Goal: Task Accomplishment & Management: Manage account settings

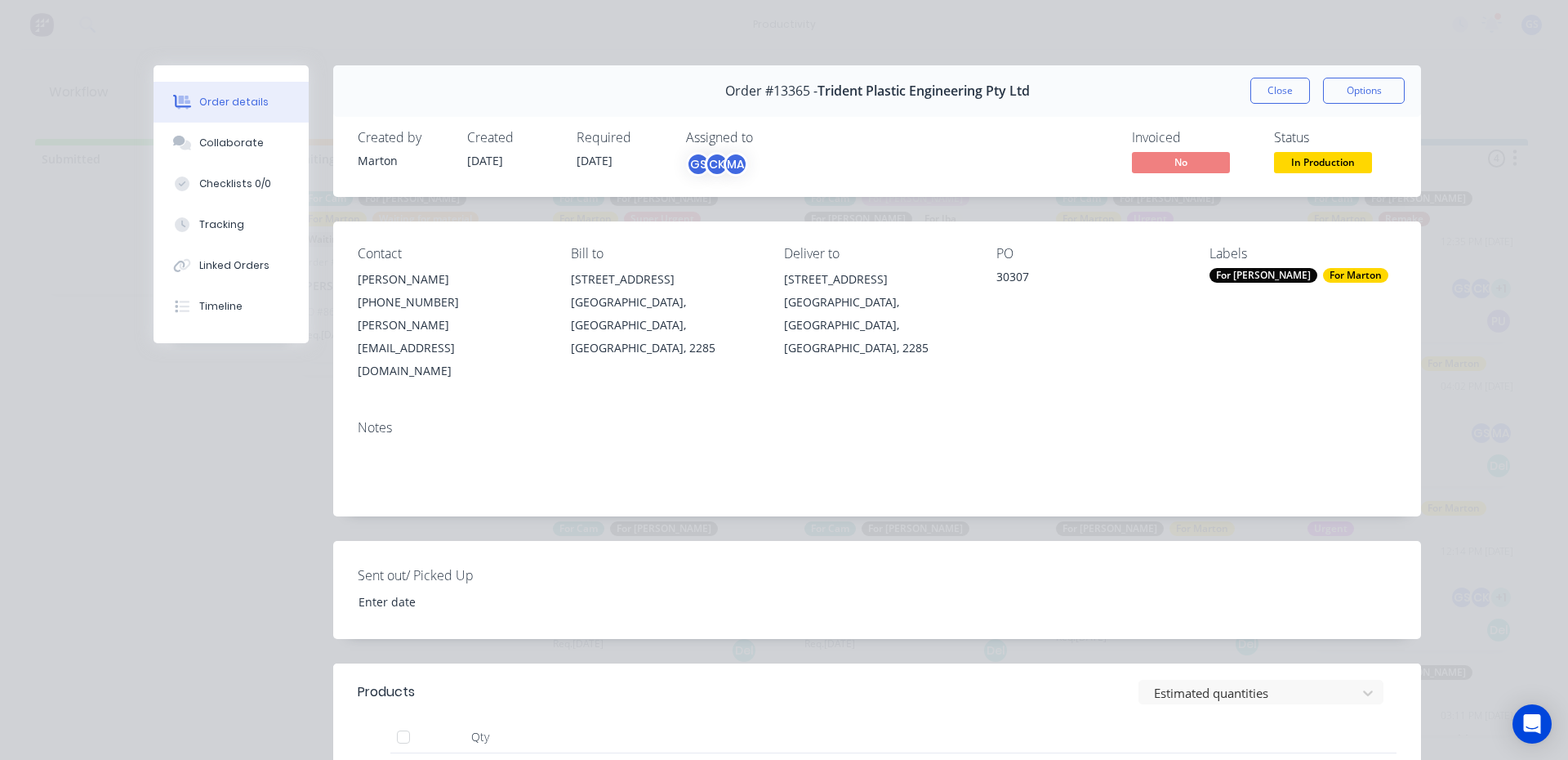
click at [1257, 96] on button "Close" at bounding box center [1279, 91] width 59 height 27
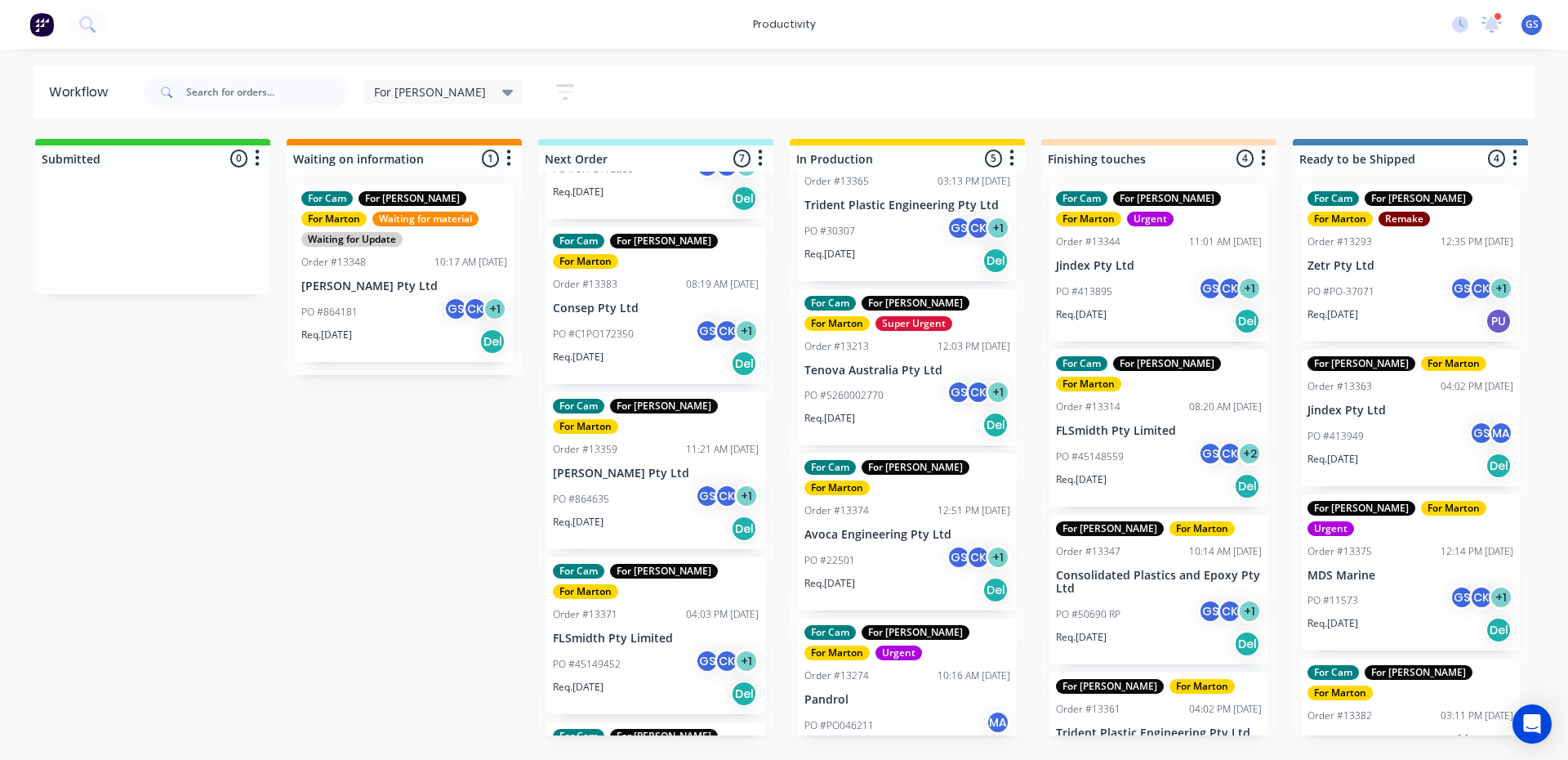
scroll to position [474, 0]
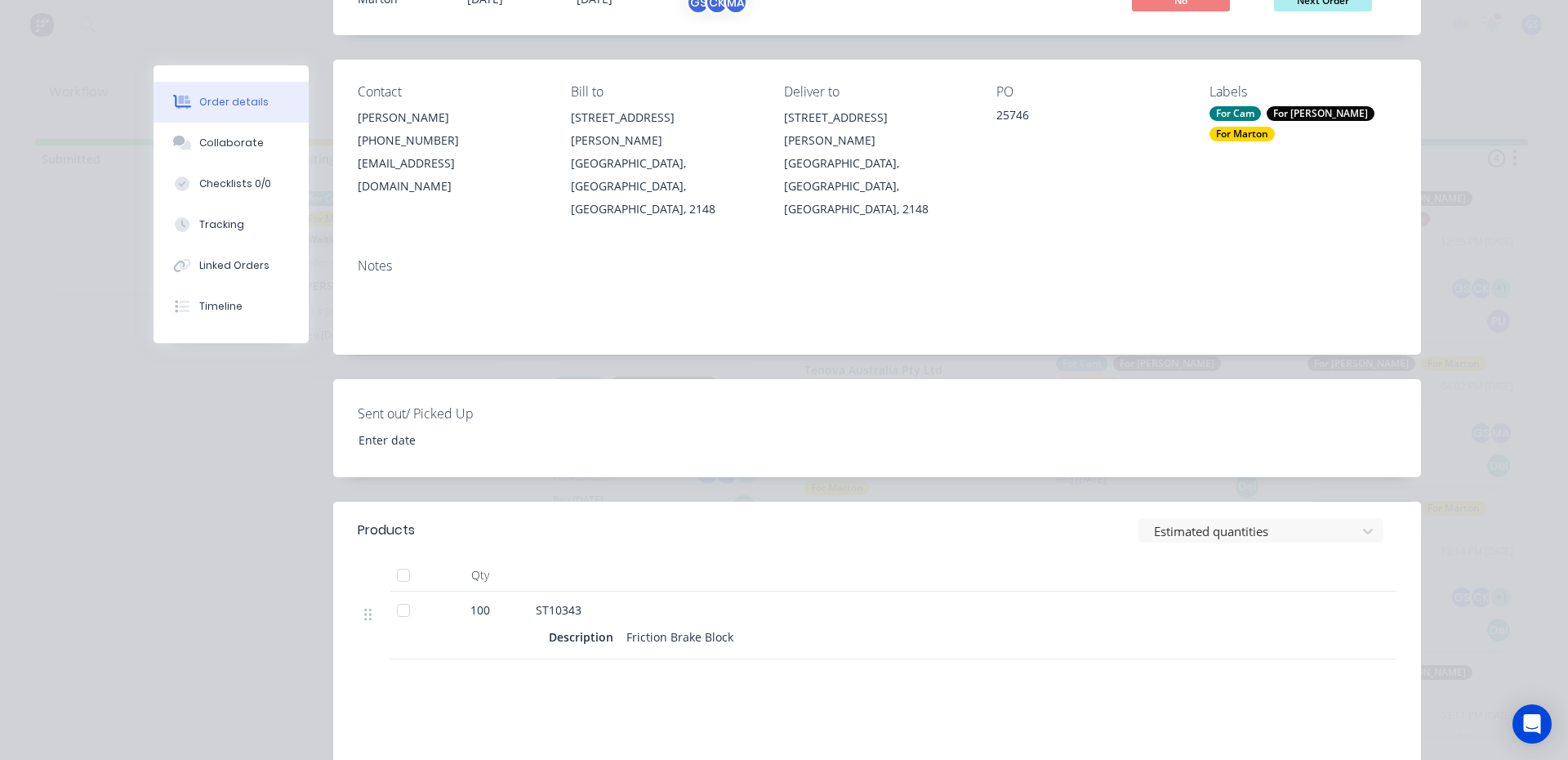
scroll to position [0, 0]
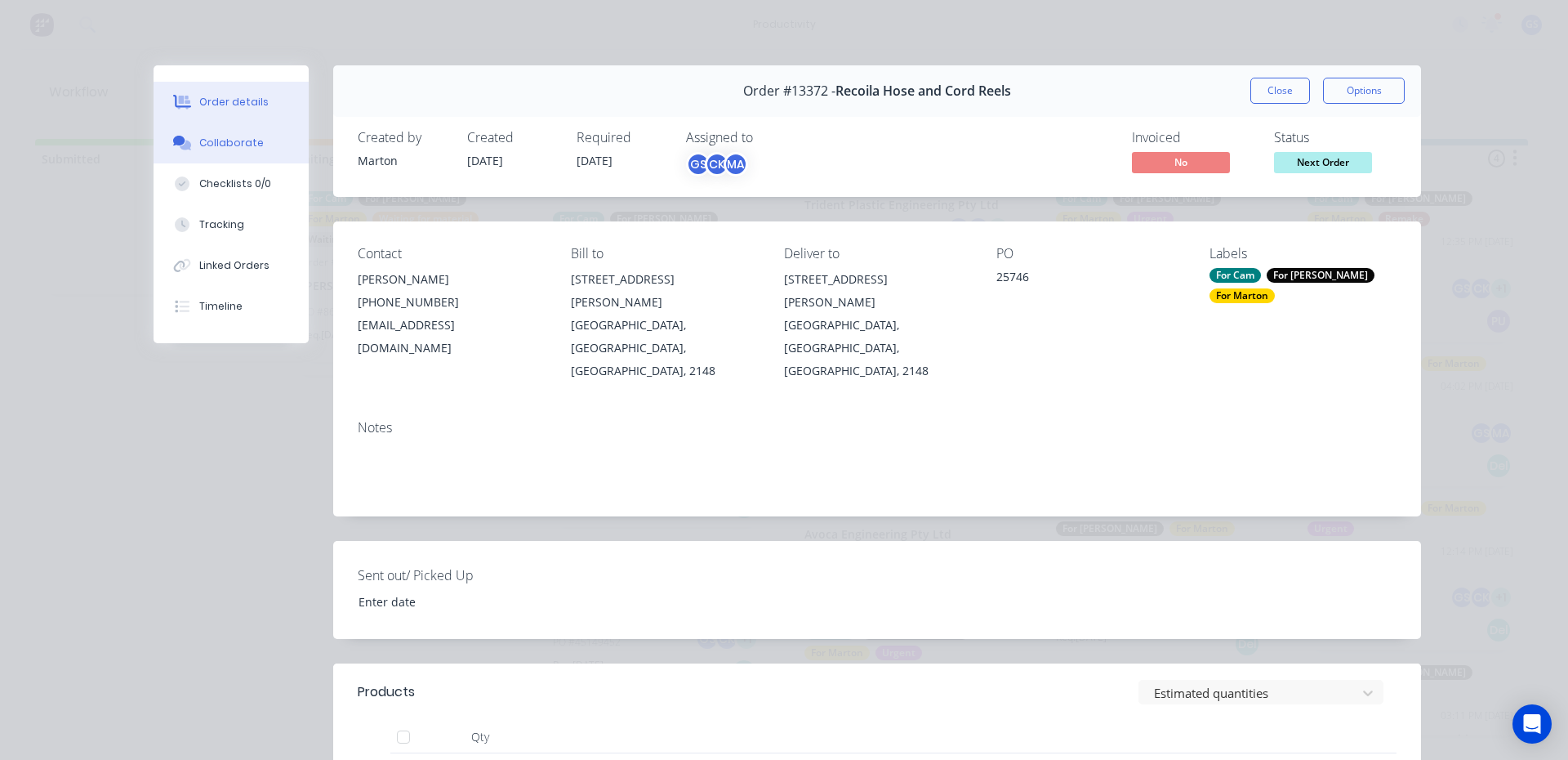
click at [248, 162] on button "Collaborate" at bounding box center [231, 143] width 155 height 41
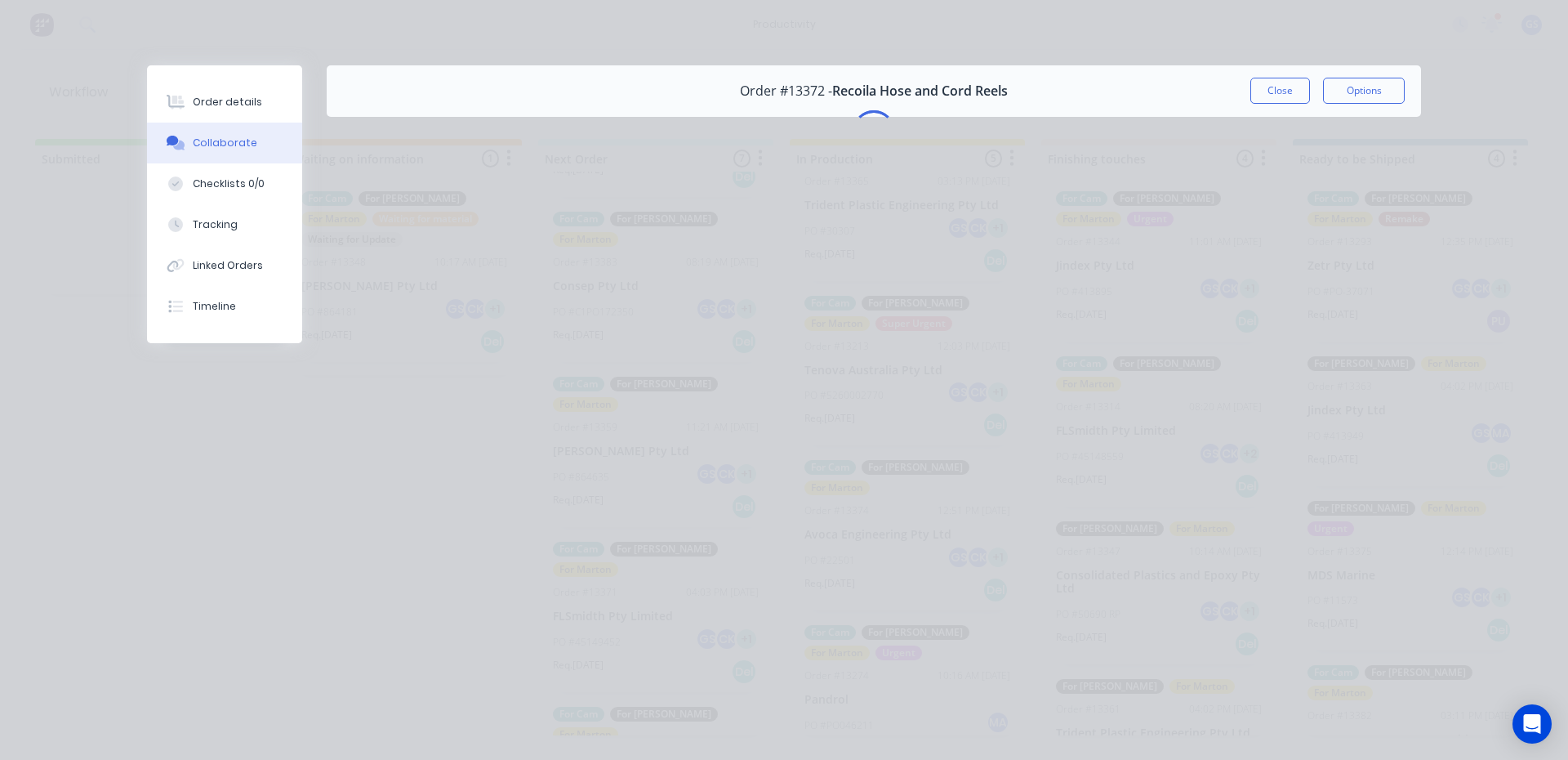
click at [246, 156] on button "Collaborate" at bounding box center [225, 143] width 155 height 41
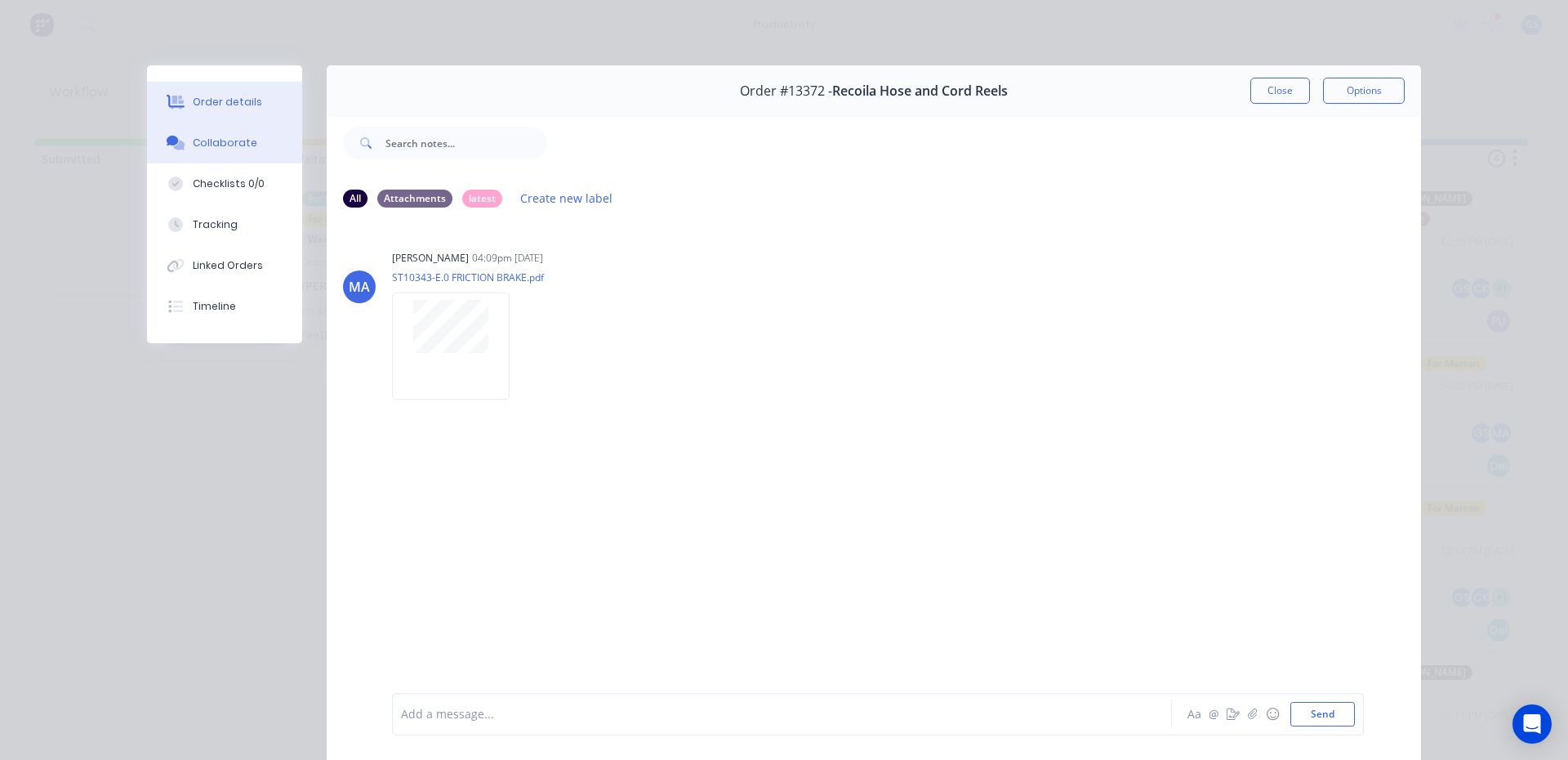
click at [269, 82] on button "Order details" at bounding box center [225, 102] width 155 height 41
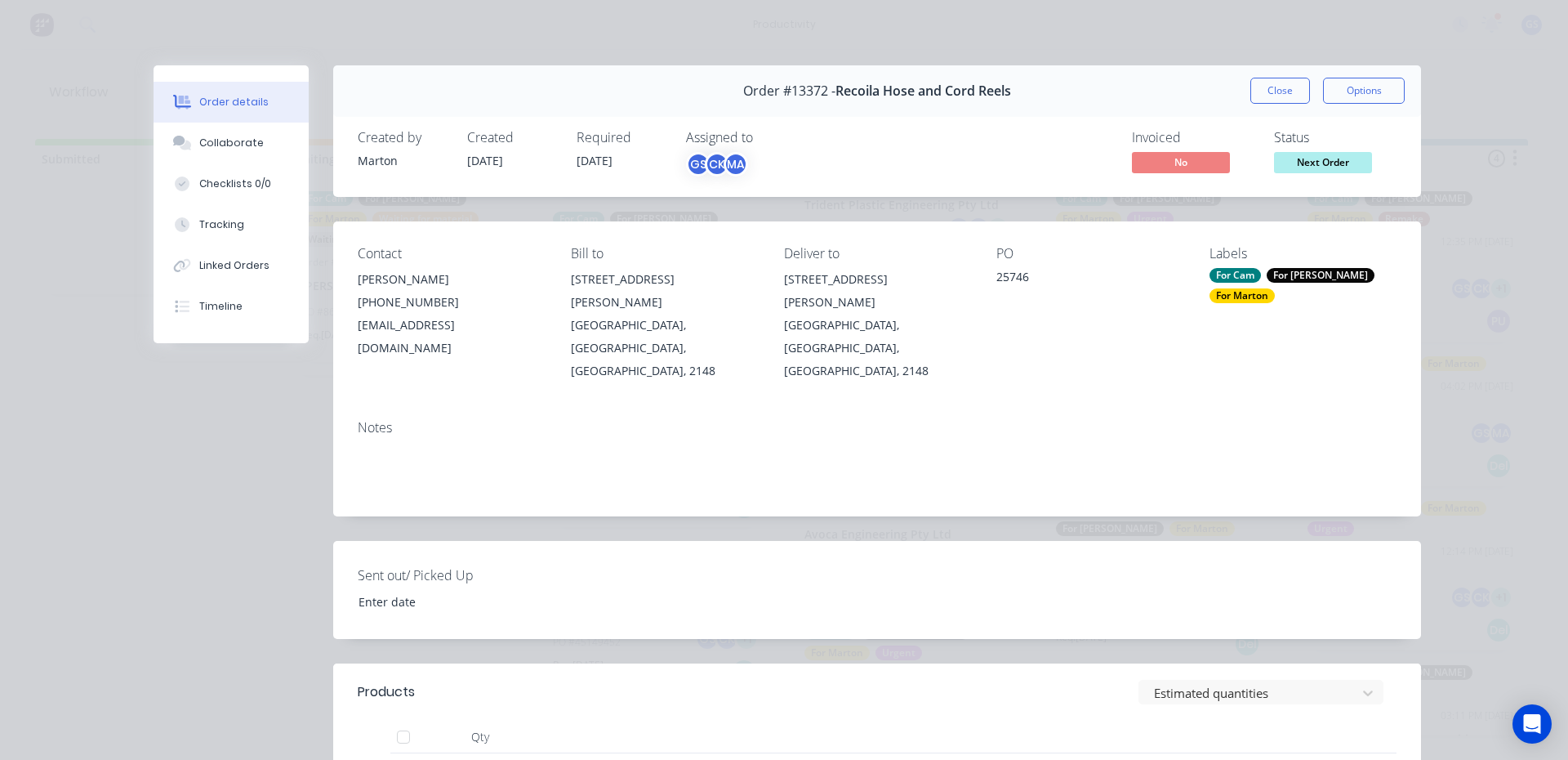
click at [1264, 91] on button "Close" at bounding box center [1279, 91] width 59 height 27
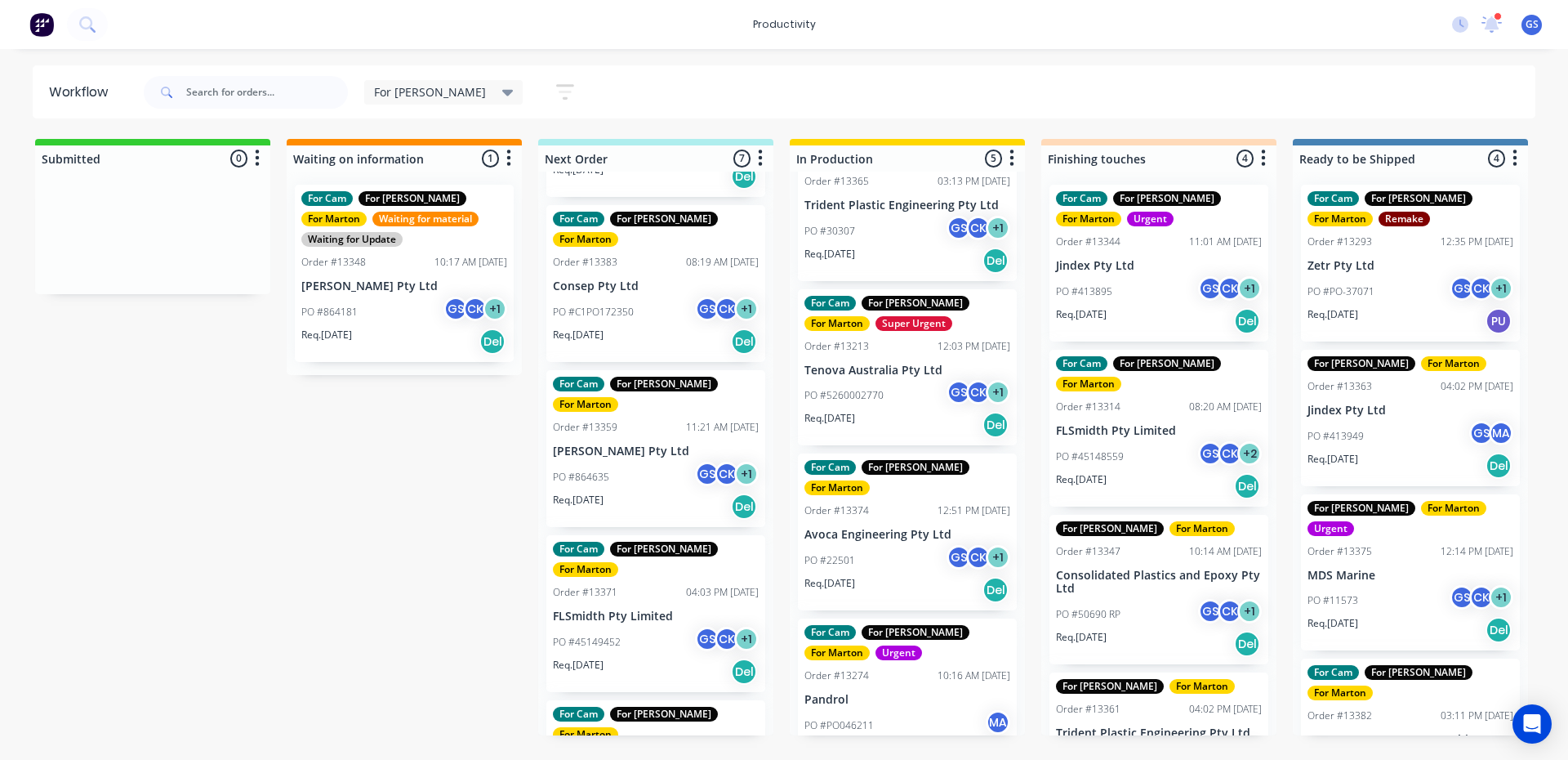
click at [609, 609] on p "FLSmidth Pty Limited" at bounding box center [656, 615] width 206 height 14
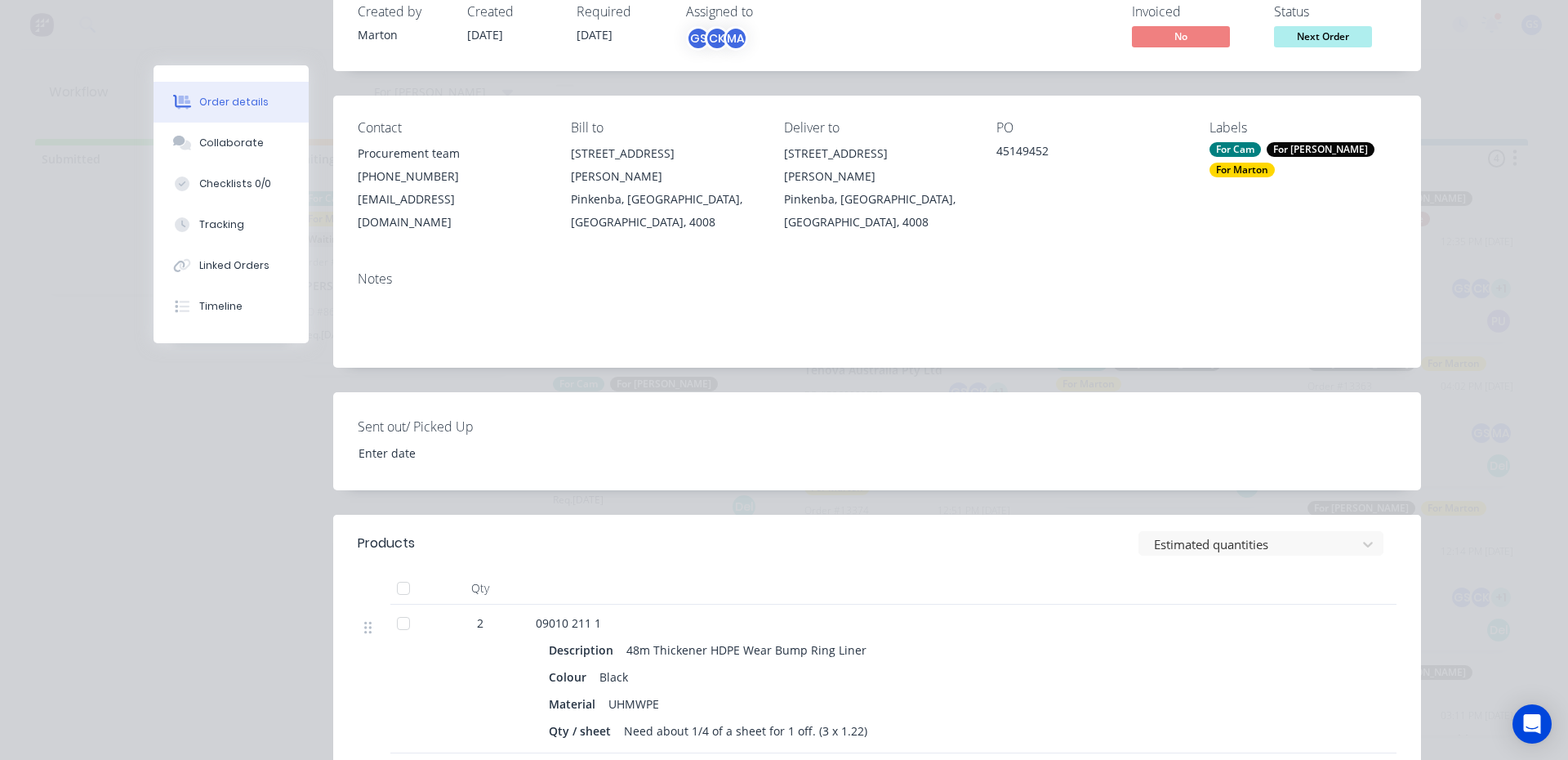
scroll to position [409, 0]
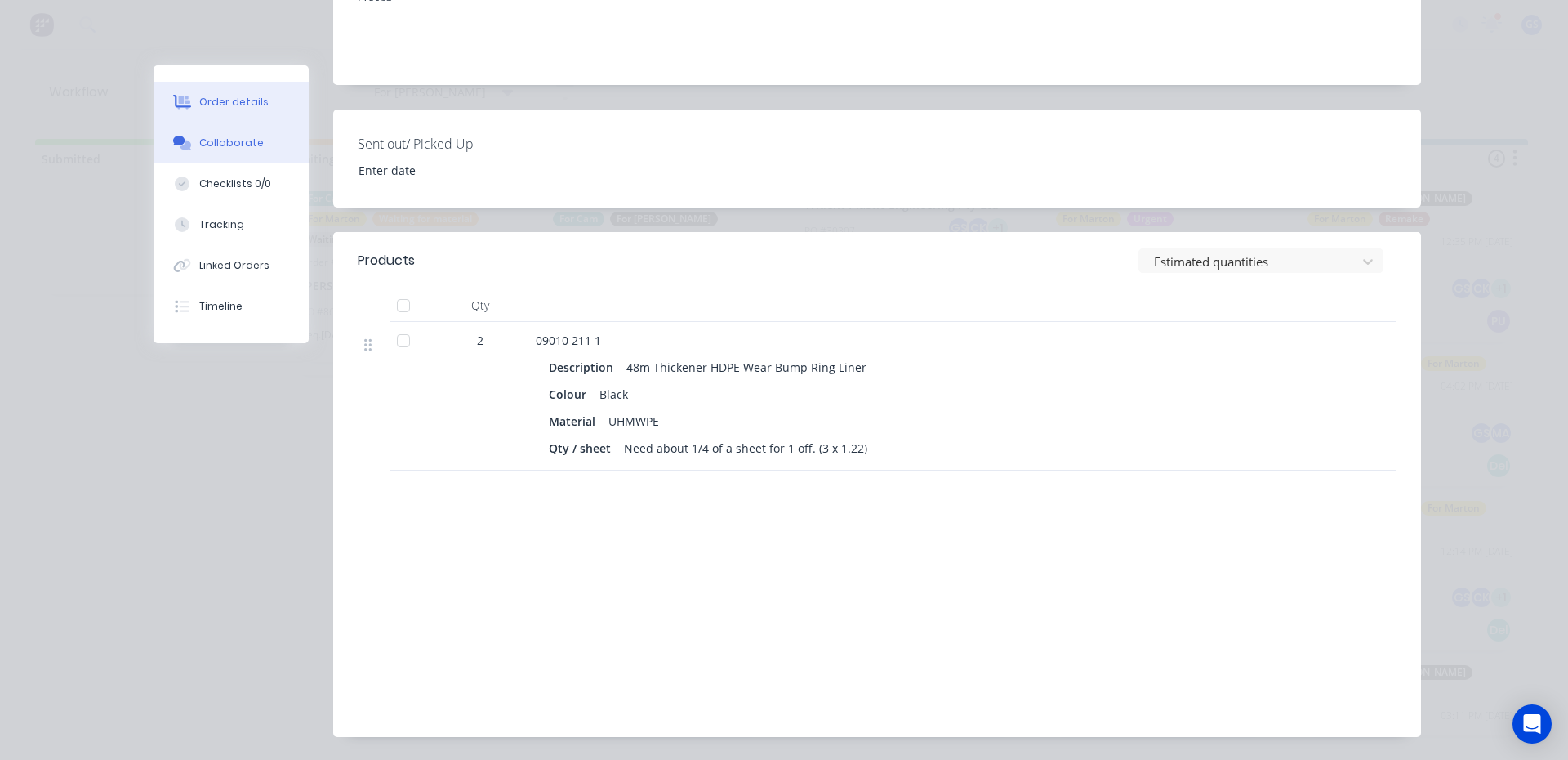
click at [229, 151] on button "Collaborate" at bounding box center [231, 143] width 155 height 41
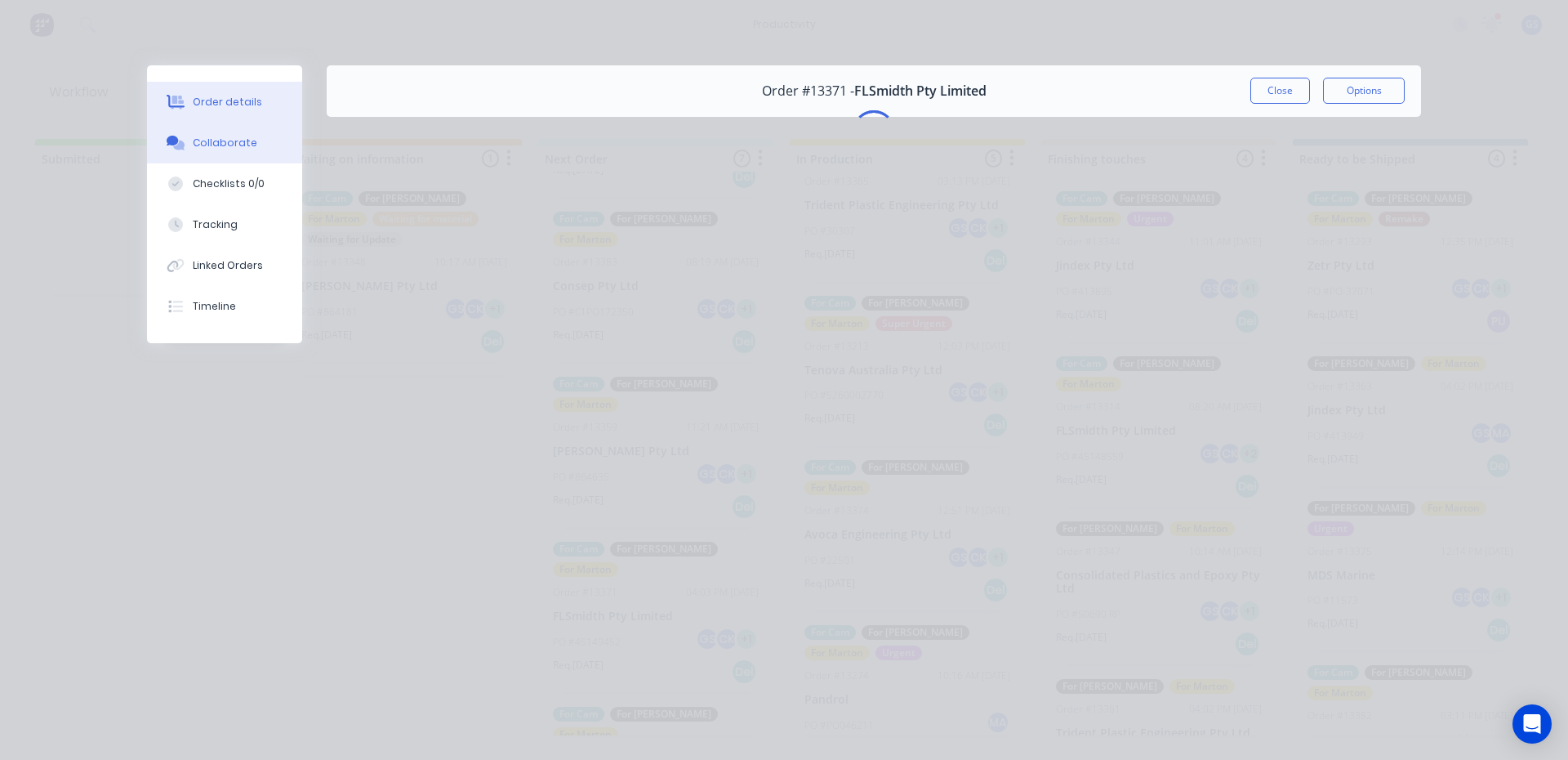
click at [248, 105] on div "Order details" at bounding box center [228, 102] width 69 height 15
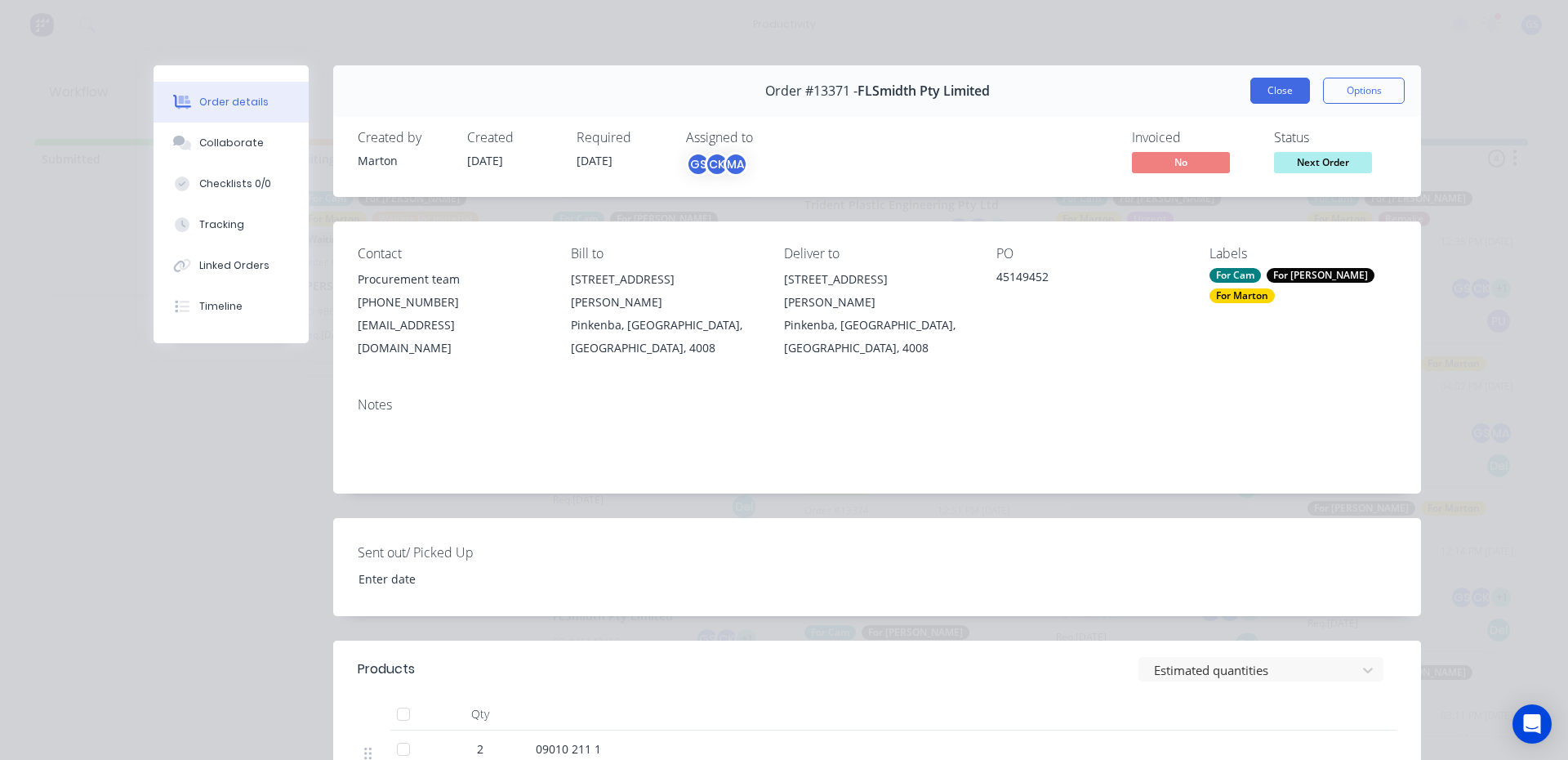
click at [1295, 91] on button "Close" at bounding box center [1279, 91] width 59 height 27
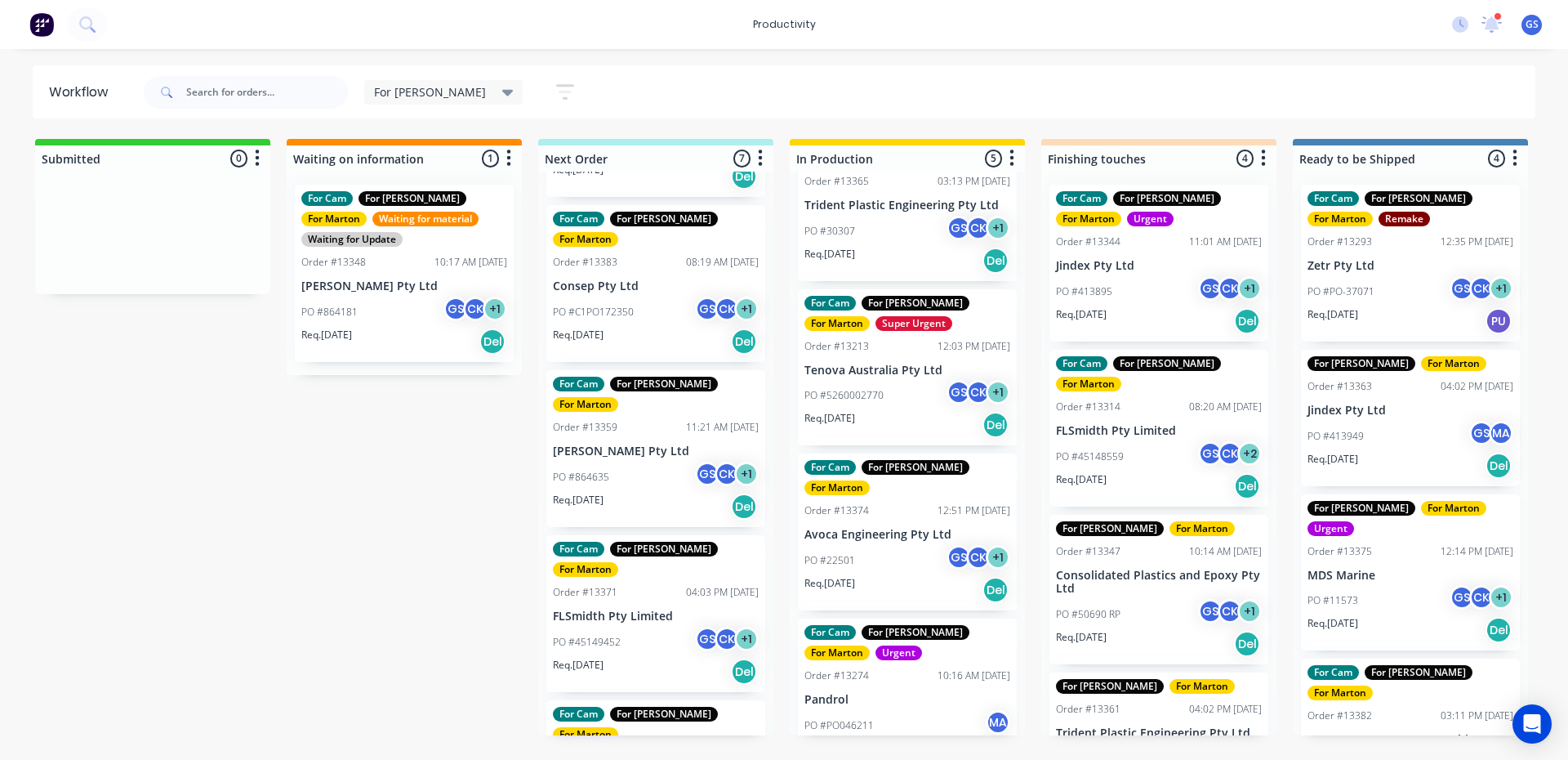
click at [582, 444] on p "[PERSON_NAME] Pty Ltd" at bounding box center [656, 451] width 206 height 14
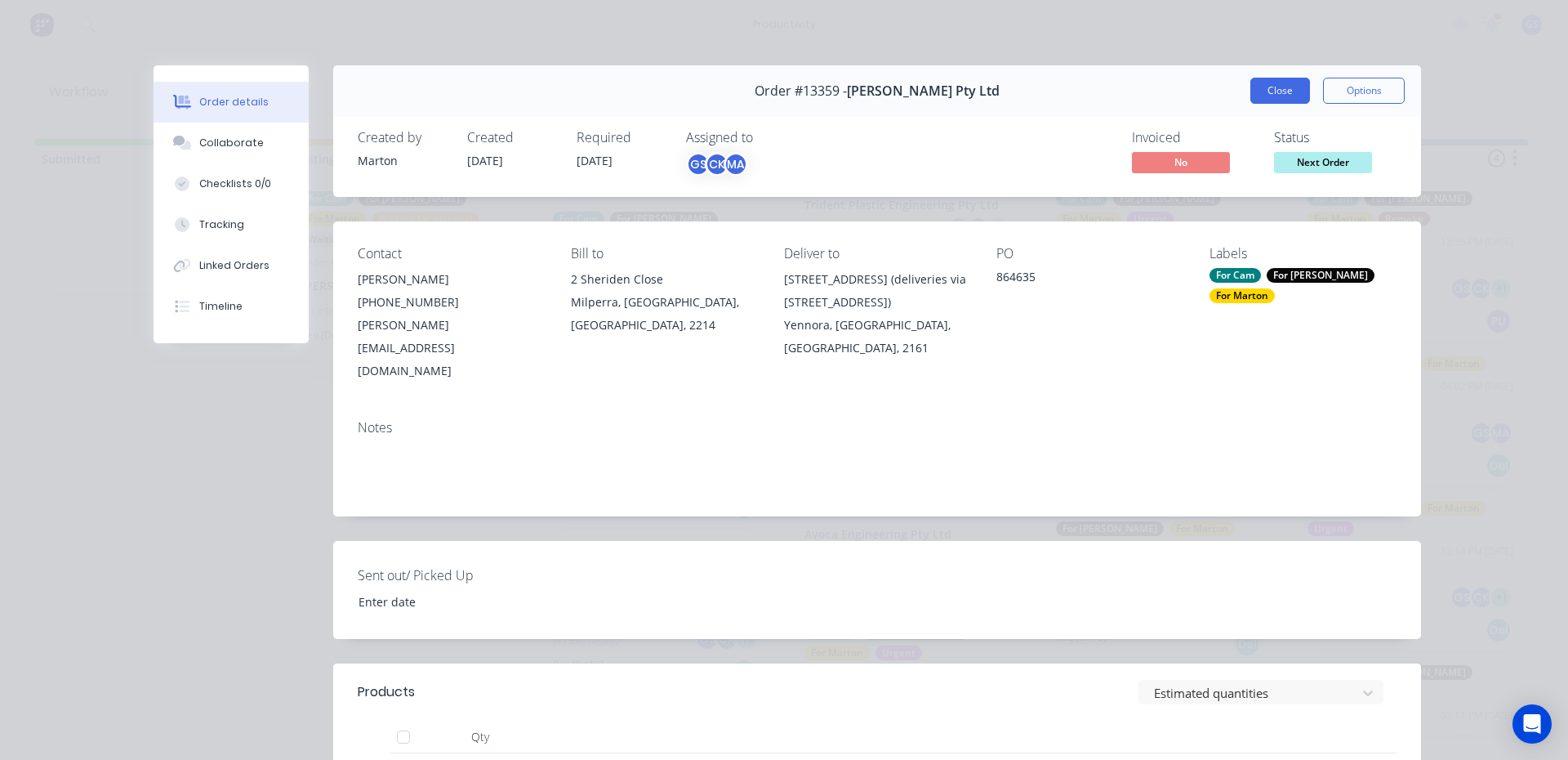
click at [1293, 90] on button "Close" at bounding box center [1279, 91] width 59 height 27
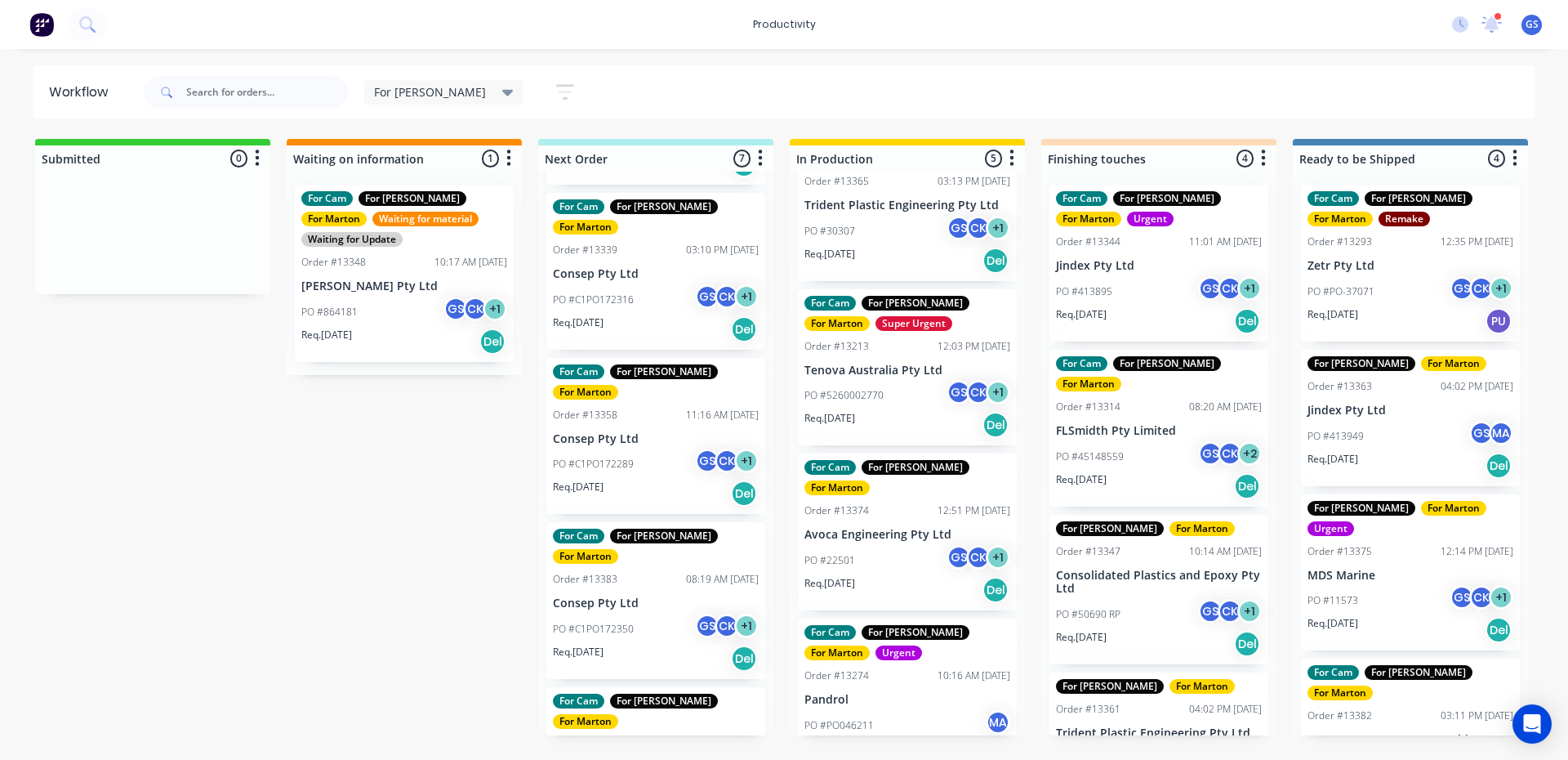
scroll to position [164, 0]
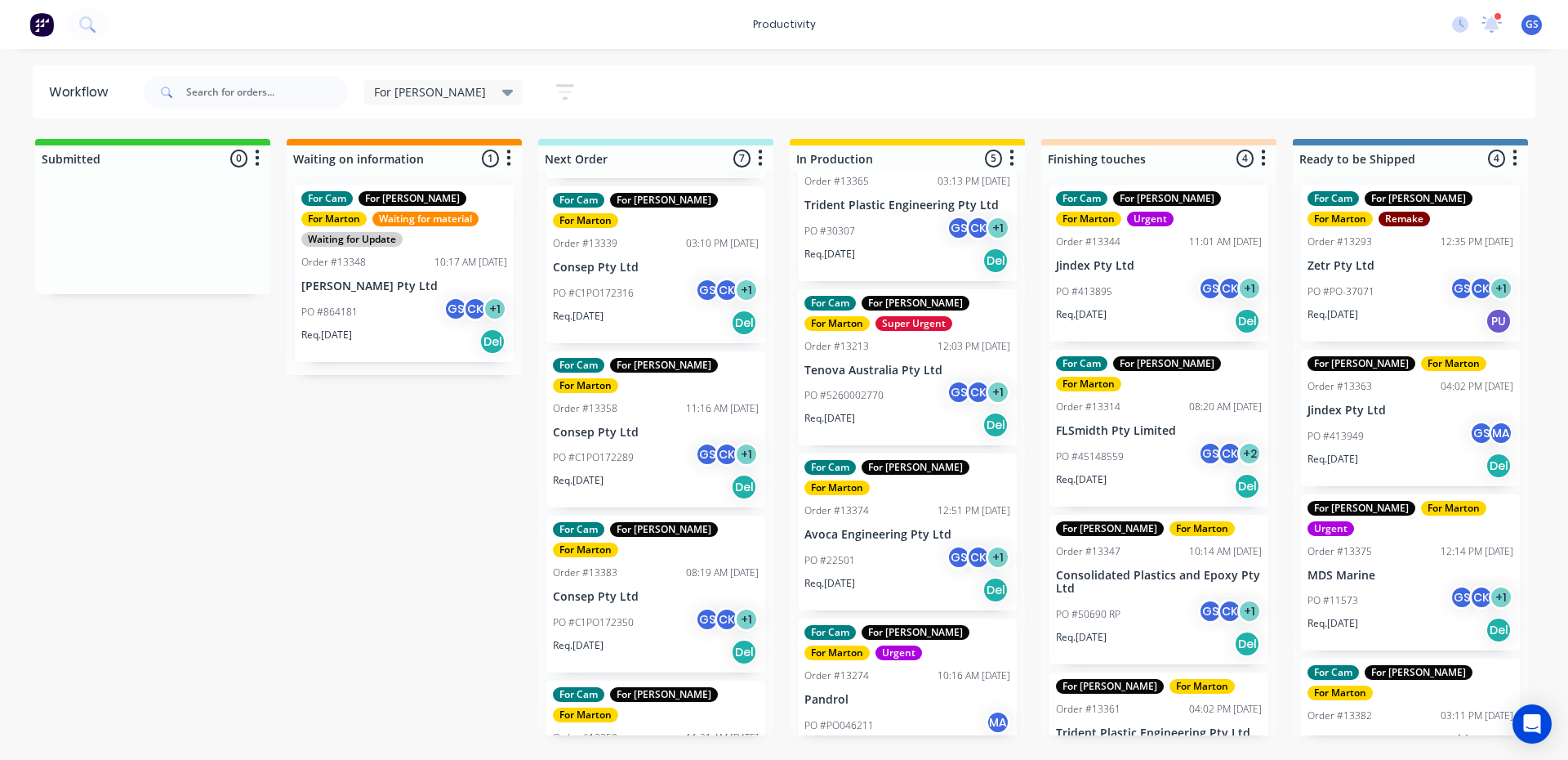
click at [622, 615] on p "PO #C1PO172350" at bounding box center [593, 622] width 80 height 15
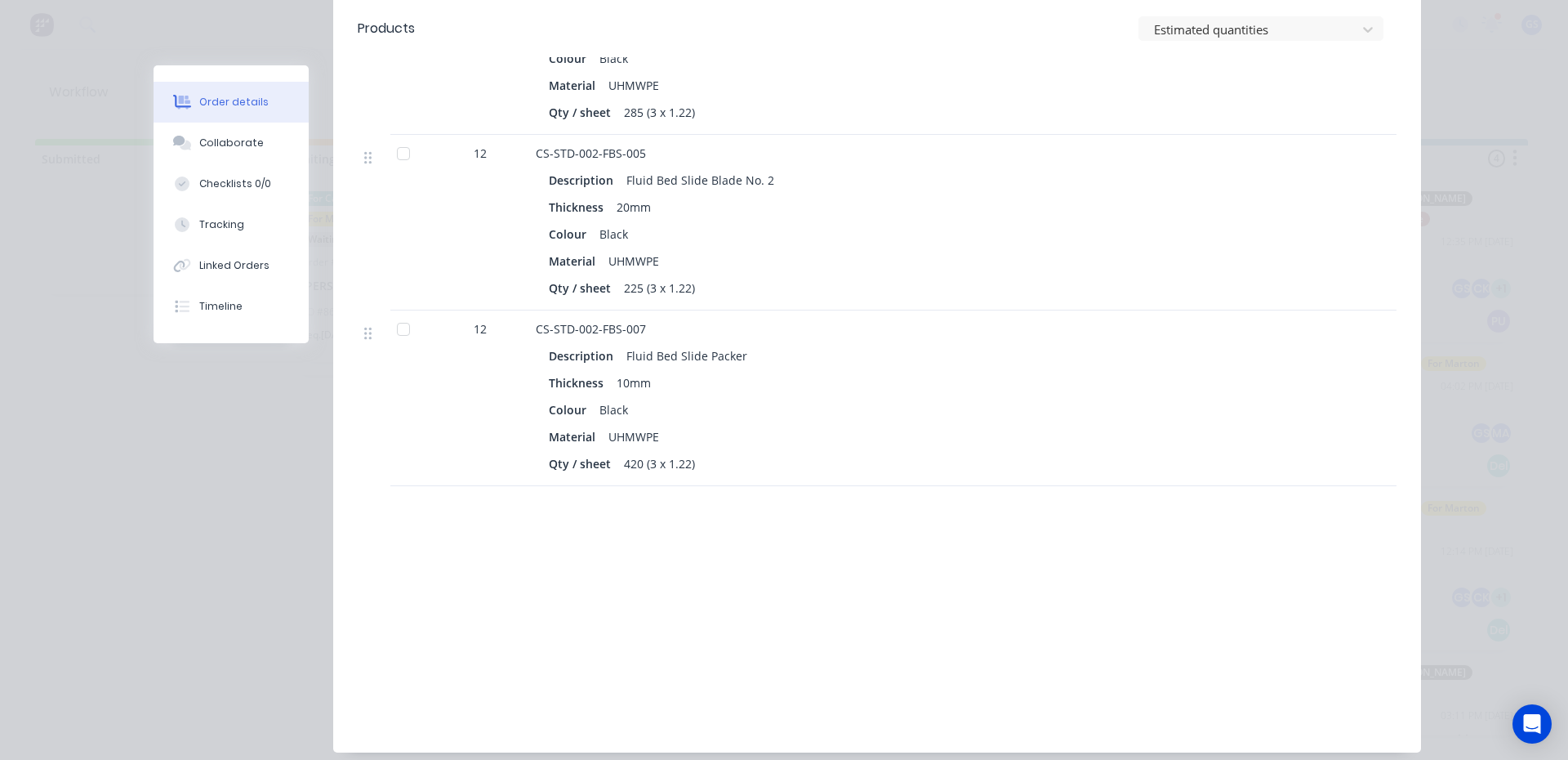
scroll to position [840, 0]
